Goal: Task Accomplishment & Management: Manage account settings

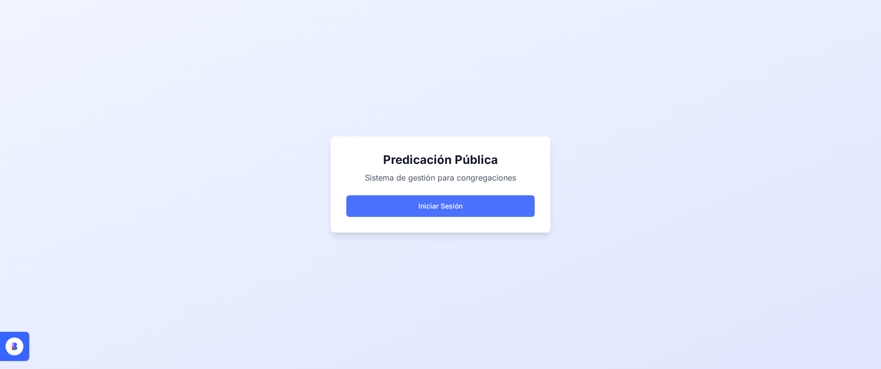
click at [476, 204] on button "Iniciar Sesión" at bounding box center [440, 206] width 188 height 22
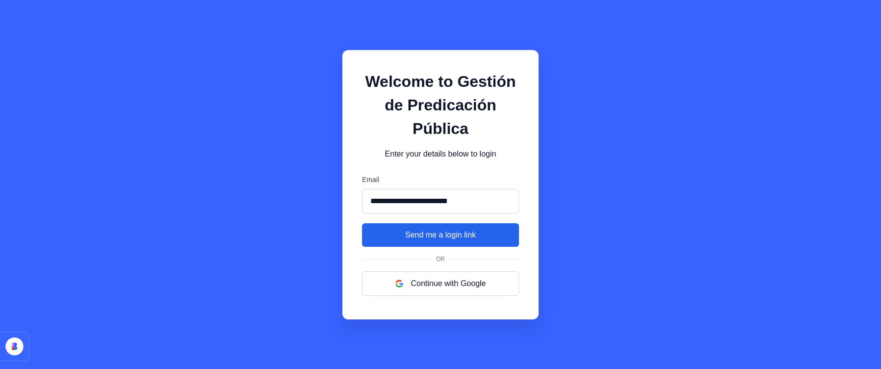
type input "**********"
click at [420, 235] on button "Send me a login link" at bounding box center [440, 235] width 157 height 24
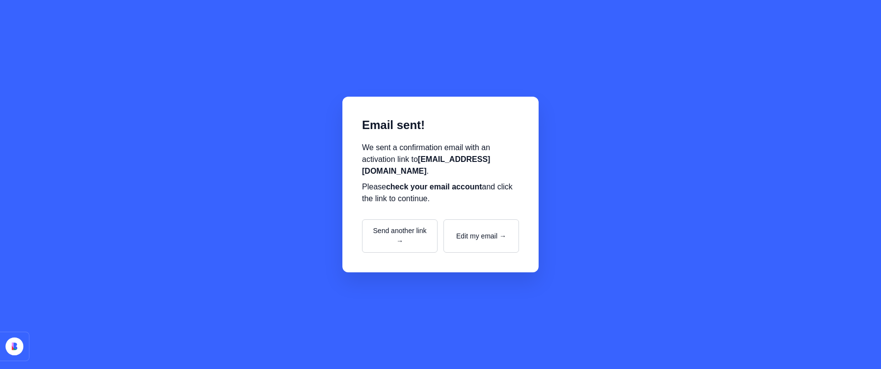
click at [777, 63] on div "Email sent! We sent a confirmation email with an activation link to [EMAIL_ADDR…" at bounding box center [440, 184] width 881 height 369
